Goal: Task Accomplishment & Management: Use online tool/utility

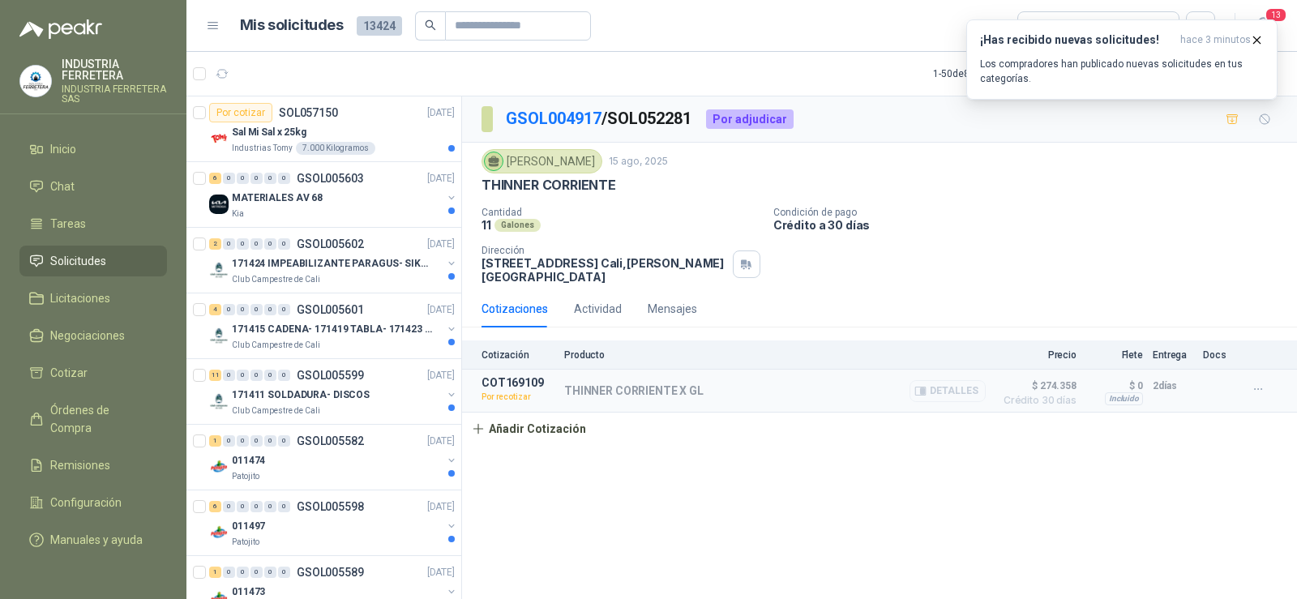
click at [957, 391] on button "Detalles" at bounding box center [948, 391] width 76 height 22
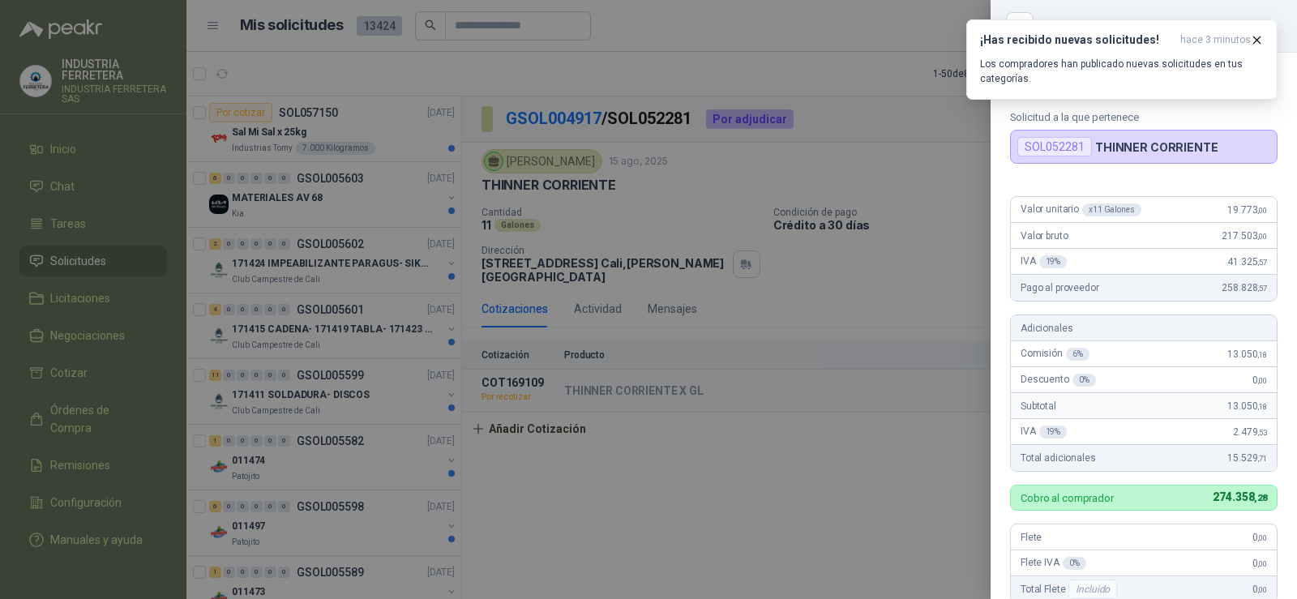
drag, startPoint x: 820, startPoint y: 511, endPoint x: 820, endPoint y: 519, distance: 8.1
click at [820, 512] on div at bounding box center [648, 299] width 1297 height 599
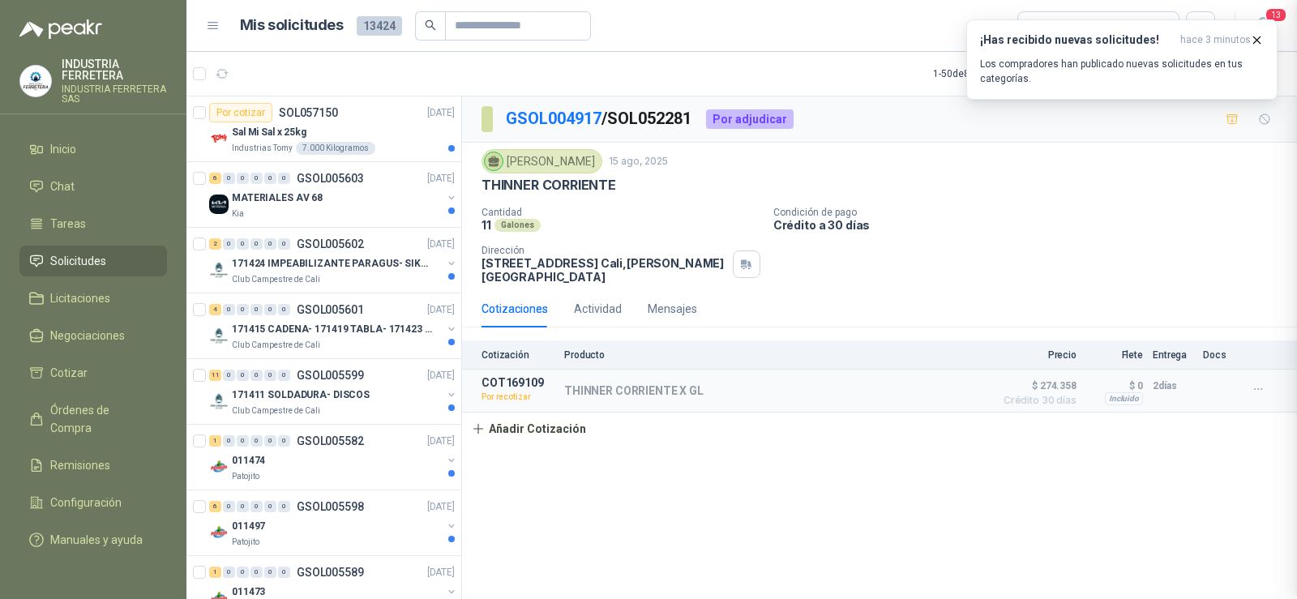
scroll to position [402, 0]
click at [940, 392] on button "Detalles" at bounding box center [948, 391] width 76 height 22
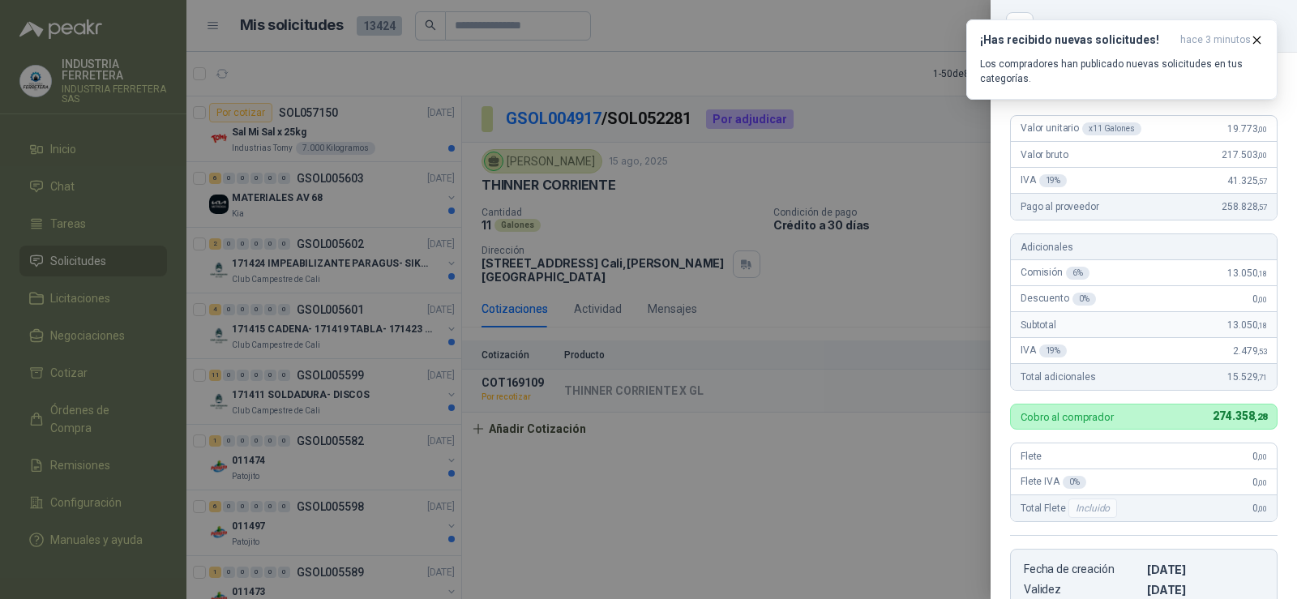
scroll to position [0, 0]
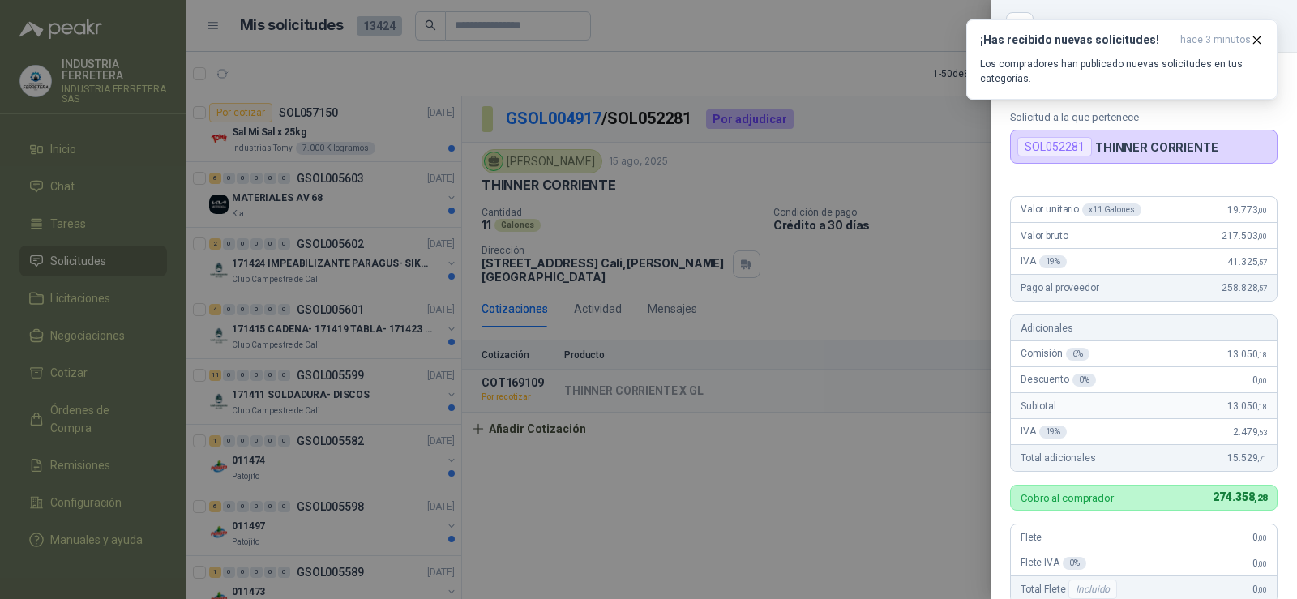
click at [930, 448] on div at bounding box center [648, 299] width 1297 height 599
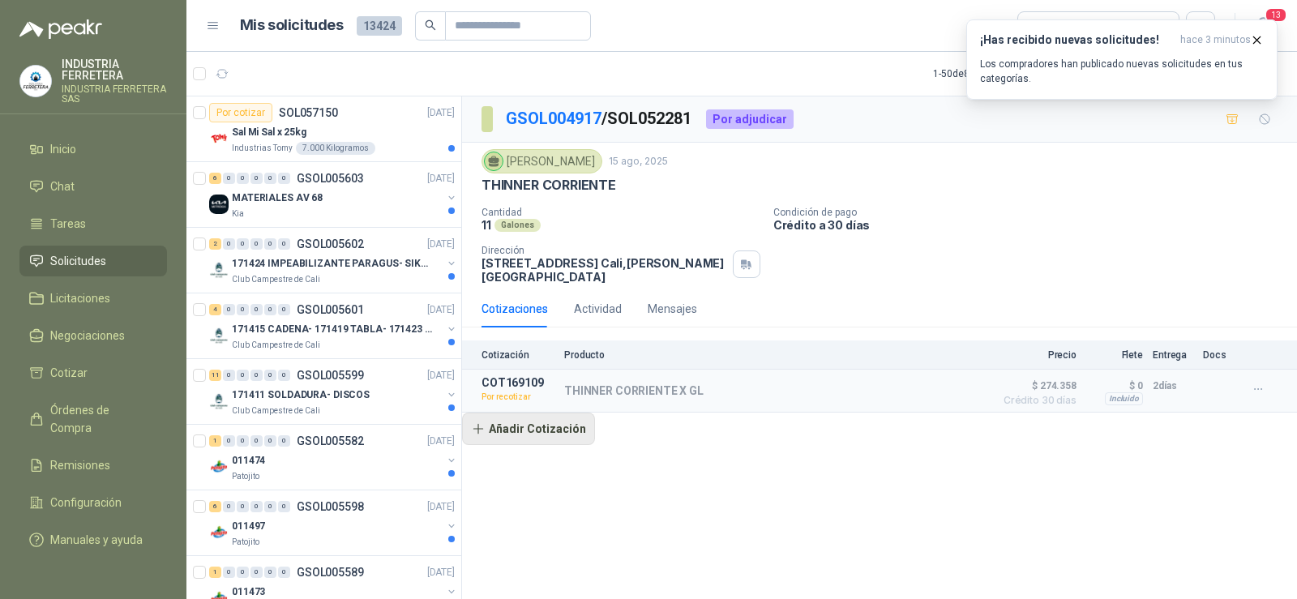
click at [524, 430] on button "Añadir Cotización" at bounding box center [528, 429] width 133 height 32
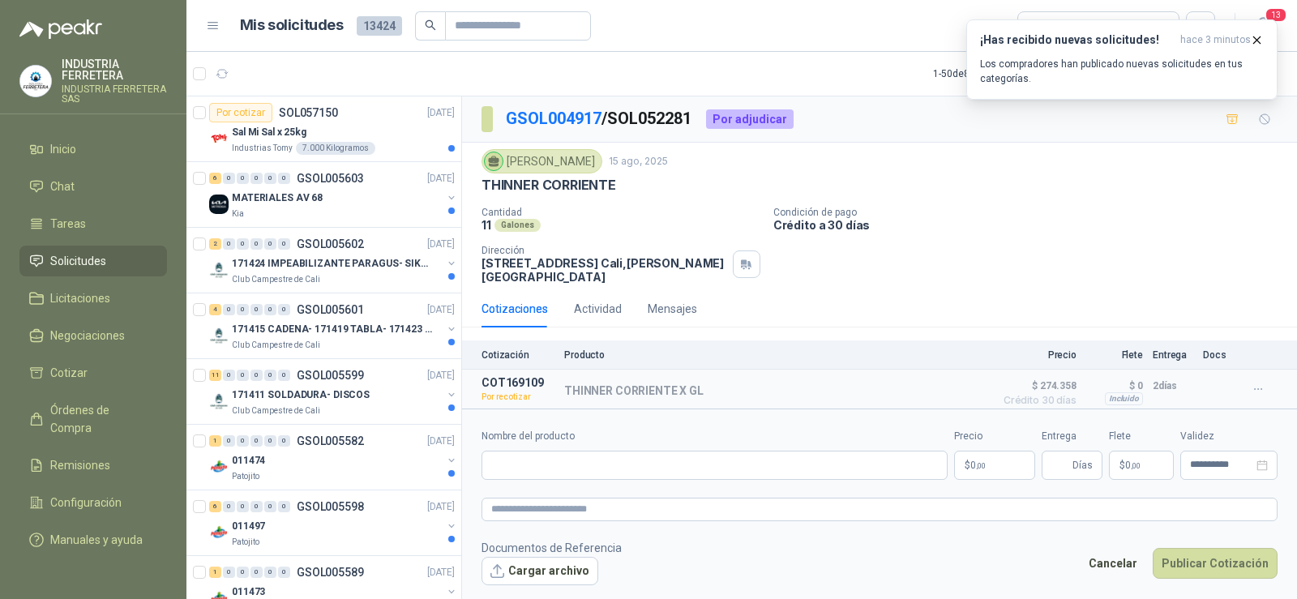
scroll to position [5, 0]
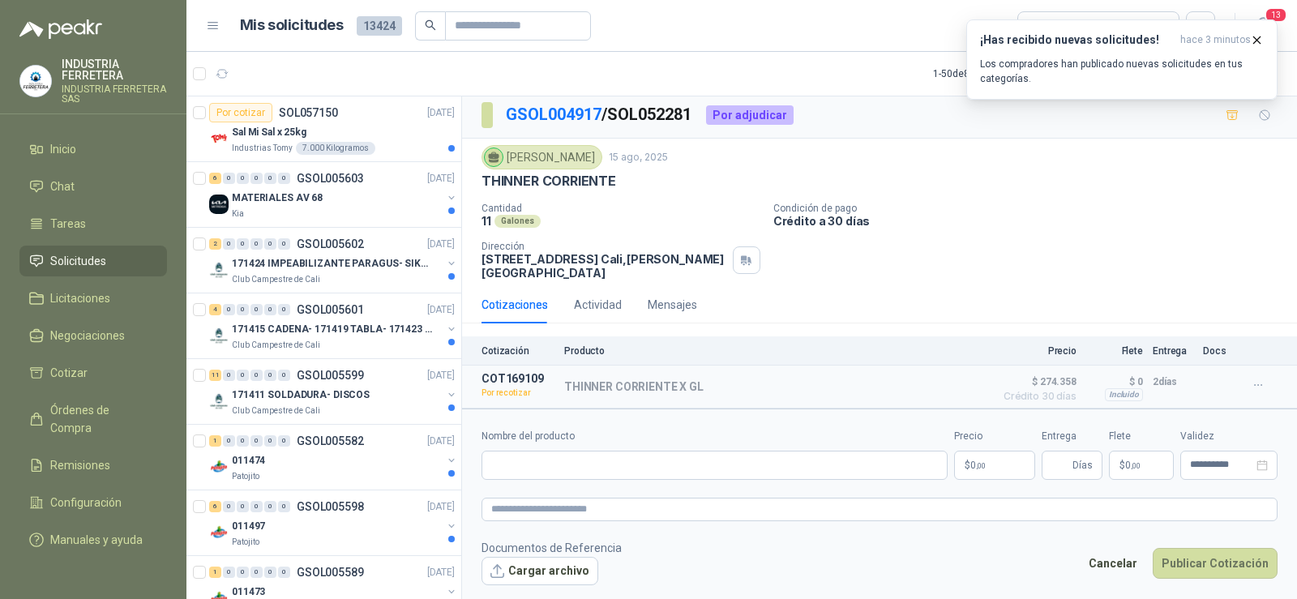
click at [568, 180] on p "THINNER CORRIENTE" at bounding box center [549, 181] width 135 height 17
copy p "THINNER CORRIENTE"
click at [608, 463] on input "Nombre del producto" at bounding box center [715, 465] width 466 height 29
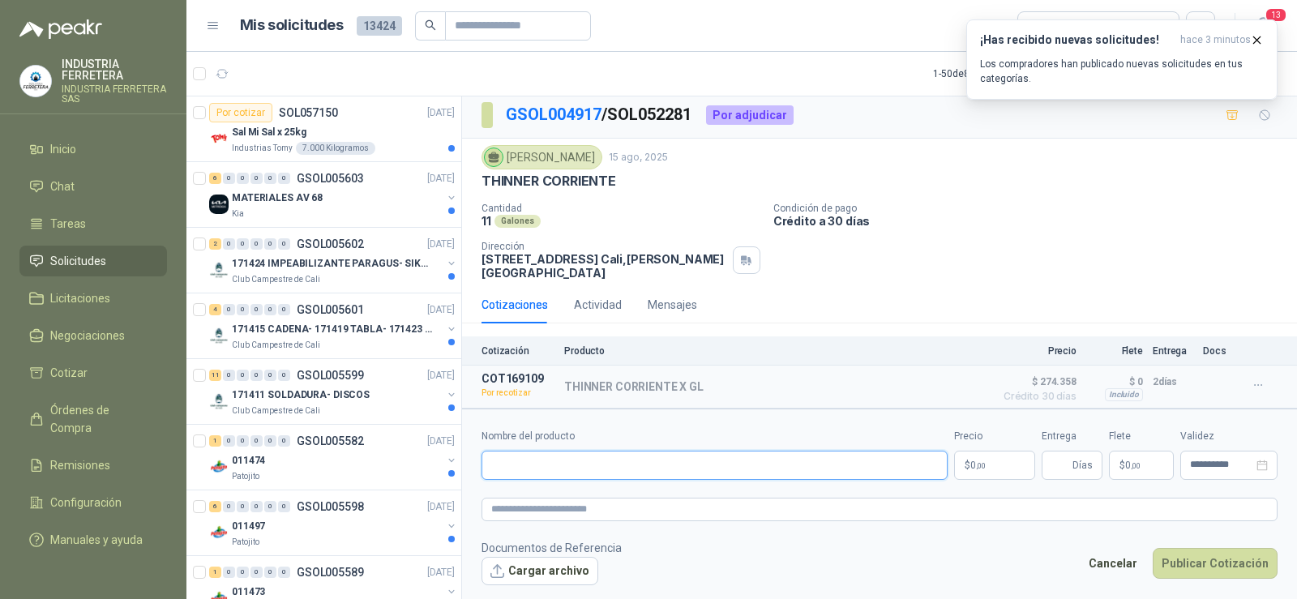
paste input "**********"
click at [492, 464] on input "**********" at bounding box center [715, 465] width 466 height 29
click at [1153, 548] on button "Publicar Cotización" at bounding box center [1215, 563] width 125 height 31
click at [639, 471] on input "**********" at bounding box center [715, 465] width 466 height 29
type input "**********"
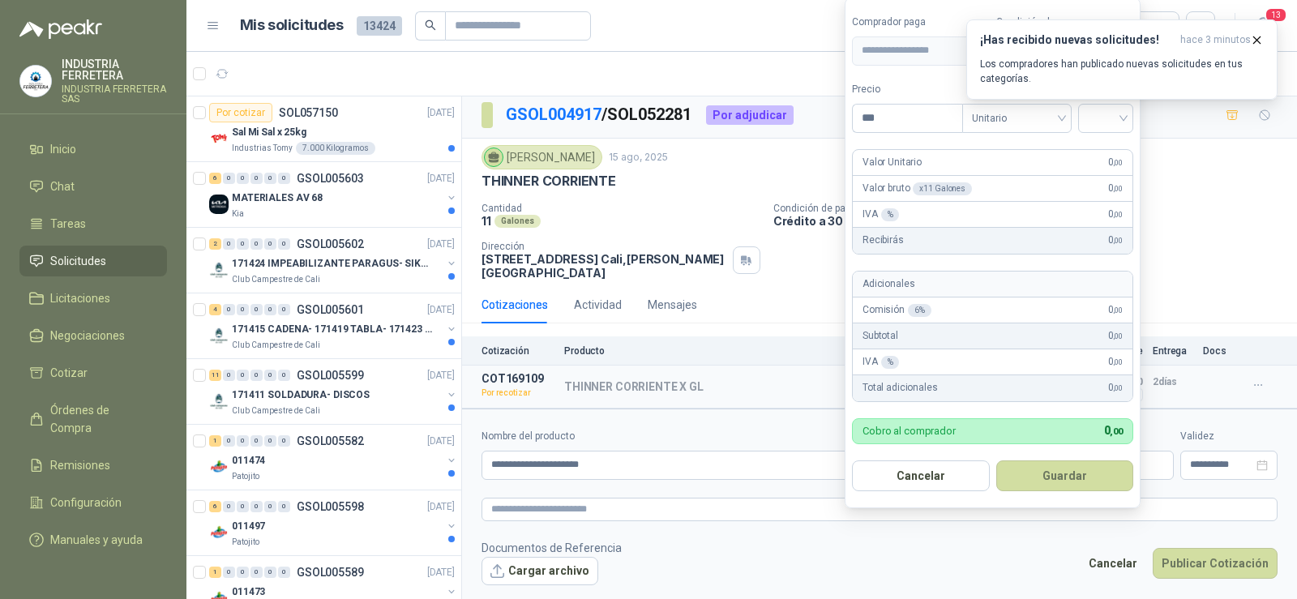
drag, startPoint x: 903, startPoint y: 119, endPoint x: 833, endPoint y: 122, distance: 70.6
click at [833, 122] on body "INDUSTRIA FERRETERA INDUSTRIA FERRETERA SAS Inicio Chat Tareas Solicitudes Lici…" at bounding box center [648, 299] width 1297 height 599
type input "*"
type input "********"
click at [1103, 116] on input "search" at bounding box center [1106, 117] width 36 height 24
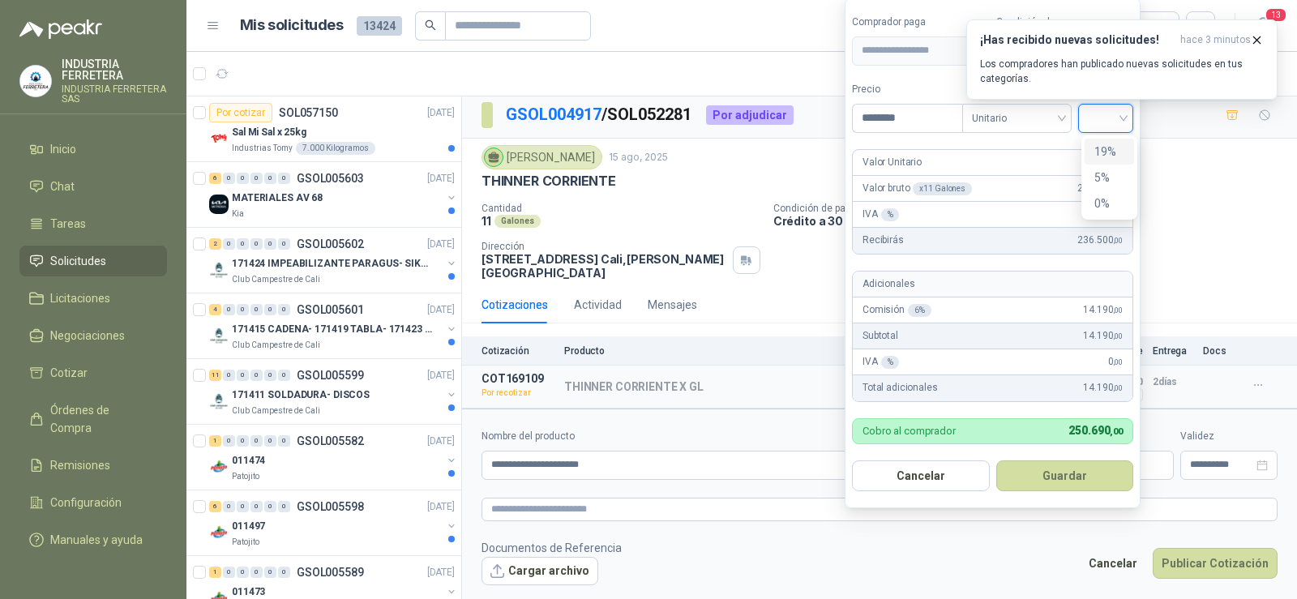
click at [1102, 150] on div "19%" at bounding box center [1109, 152] width 30 height 18
click at [1072, 479] on button "Guardar" at bounding box center [1067, 475] width 139 height 31
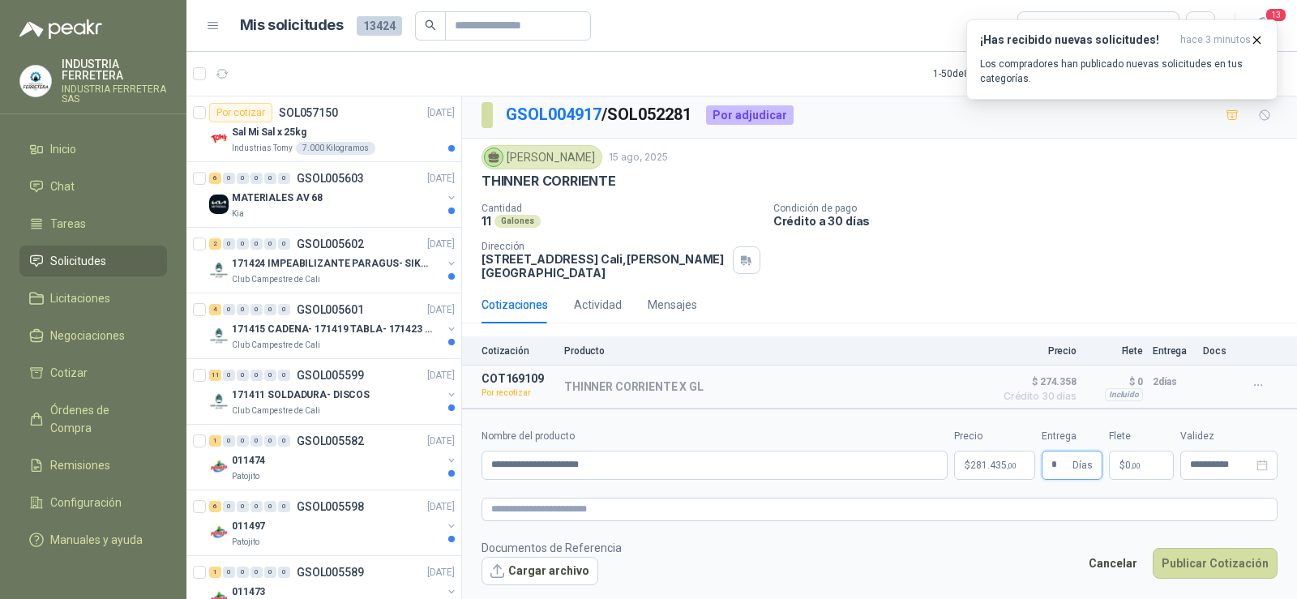
click at [1062, 467] on input "*" at bounding box center [1060, 466] width 18 height 28
drag, startPoint x: 1062, startPoint y: 467, endPoint x: 1045, endPoint y: 467, distance: 17.0
click at [1045, 467] on span "* Días" at bounding box center [1072, 465] width 61 height 29
type input "*"
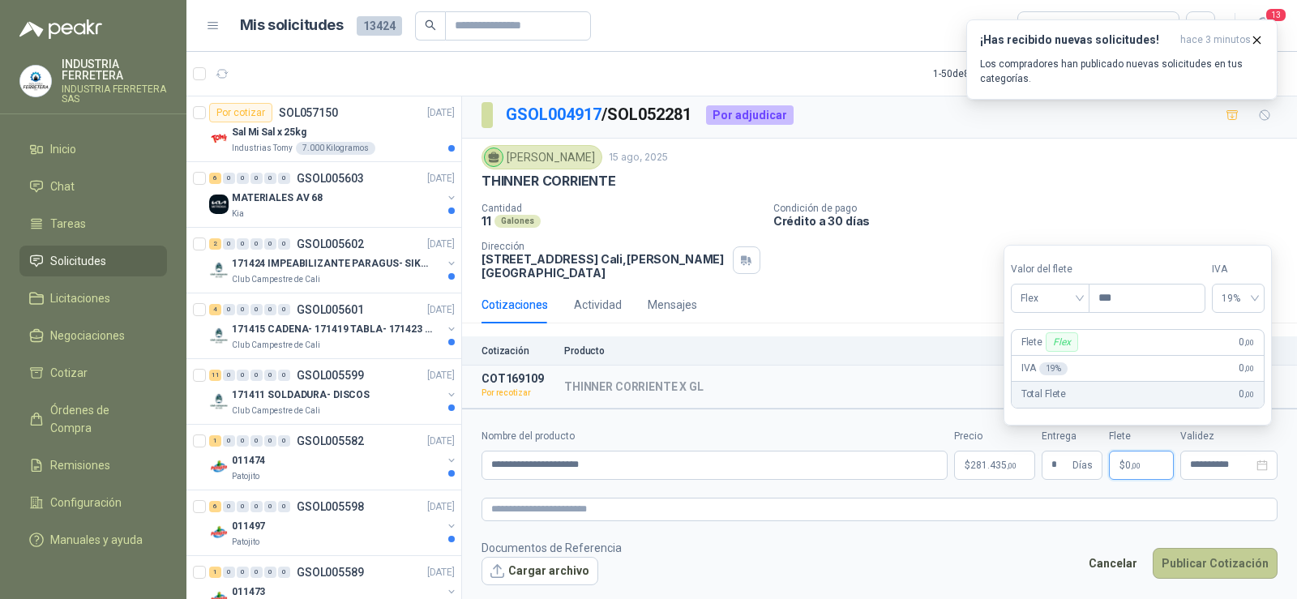
click at [1214, 567] on button "Publicar Cotización" at bounding box center [1215, 563] width 125 height 31
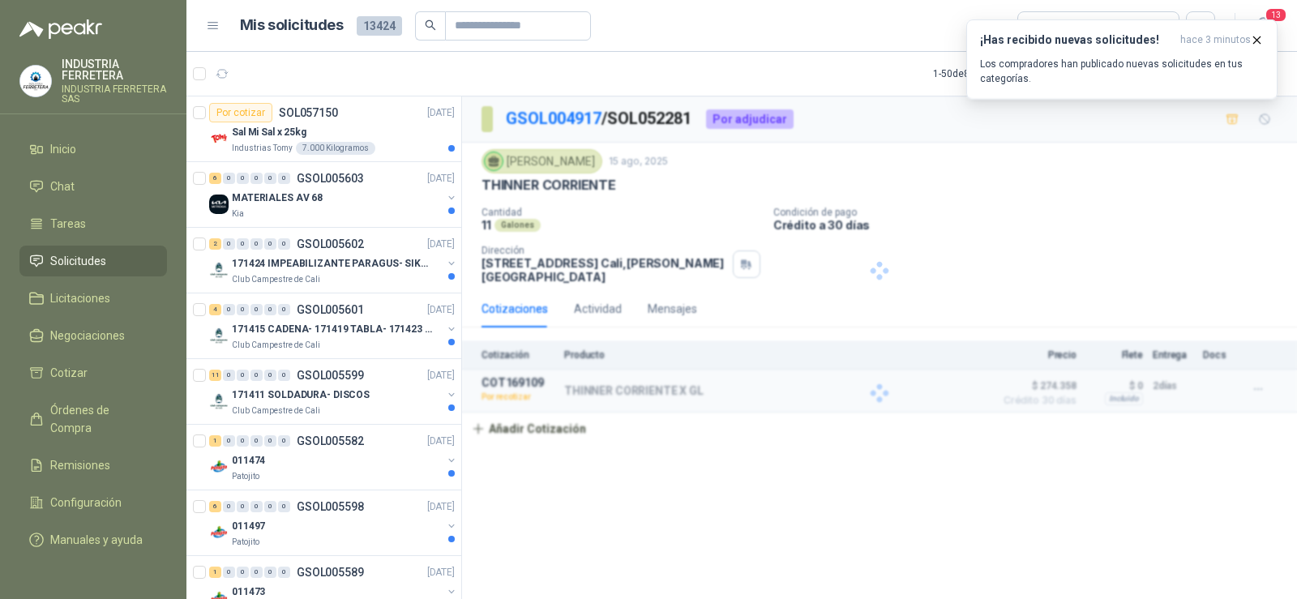
scroll to position [0, 0]
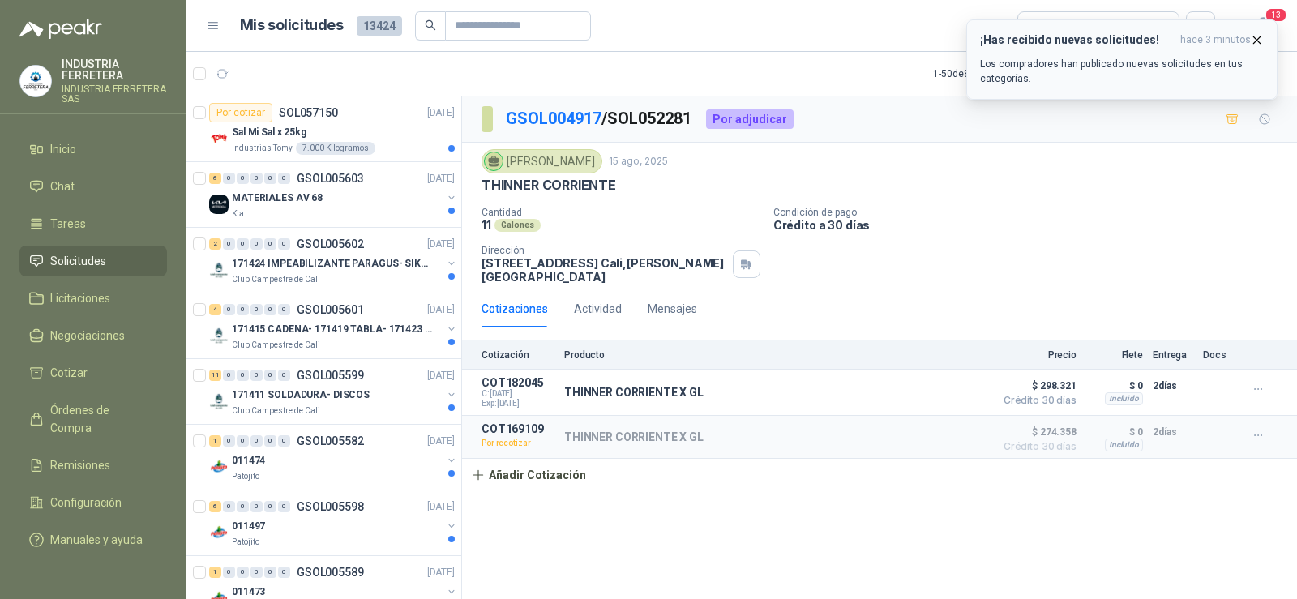
click at [1259, 43] on icon "button" at bounding box center [1257, 40] width 14 height 14
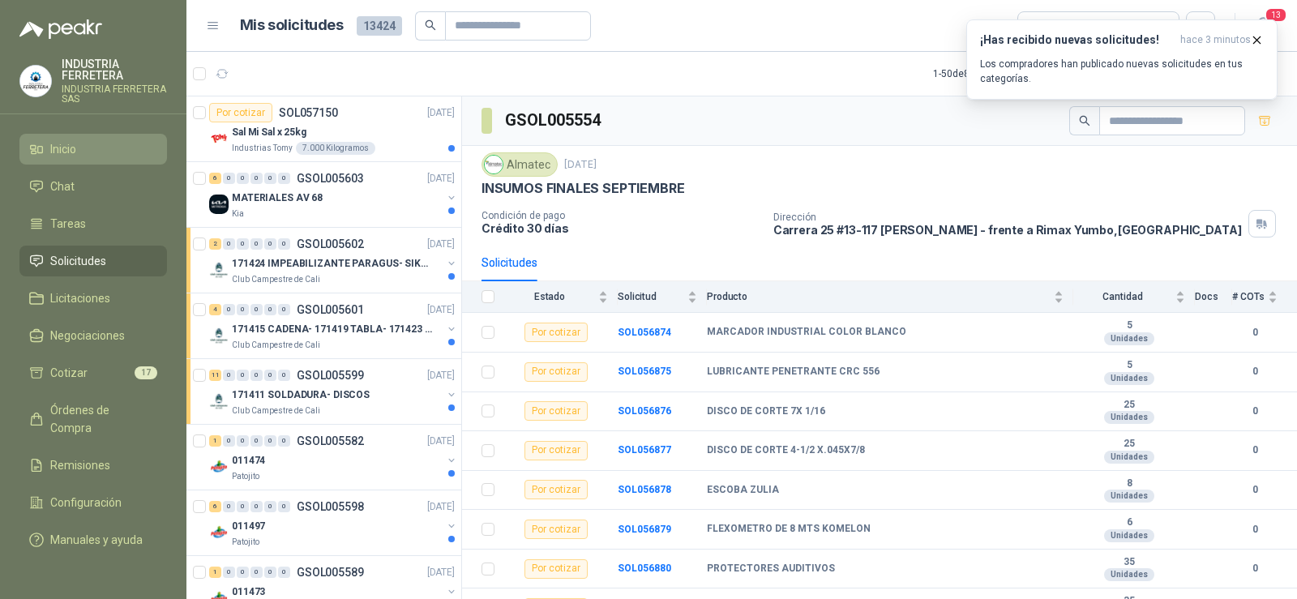
click at [90, 156] on li "Inicio" at bounding box center [93, 149] width 128 height 18
click at [82, 266] on span "Solicitudes" at bounding box center [78, 261] width 56 height 18
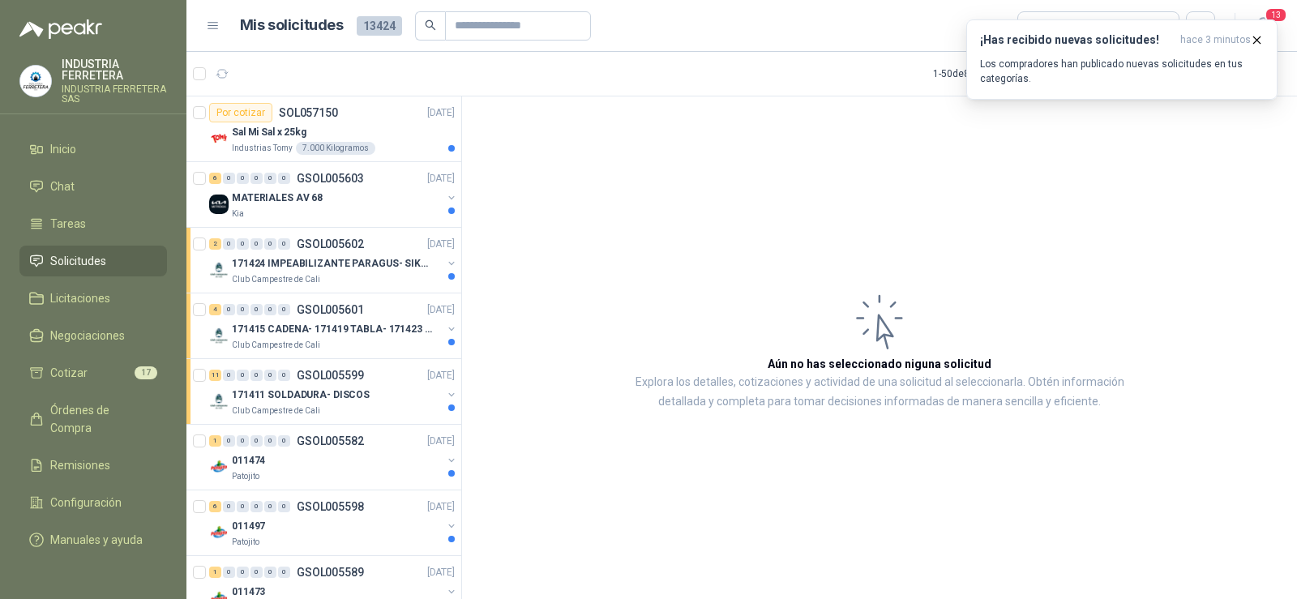
click at [824, 175] on article "Aún no has seleccionado niguna solicitud Explora los detalles, cotizaciones y a…" at bounding box center [879, 350] width 835 height 508
